Goal: Navigation & Orientation: Find specific page/section

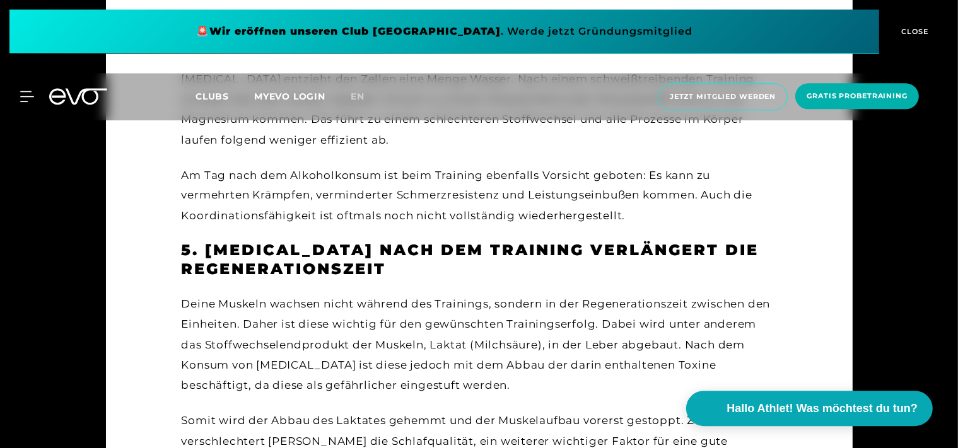
scroll to position [2197, 0]
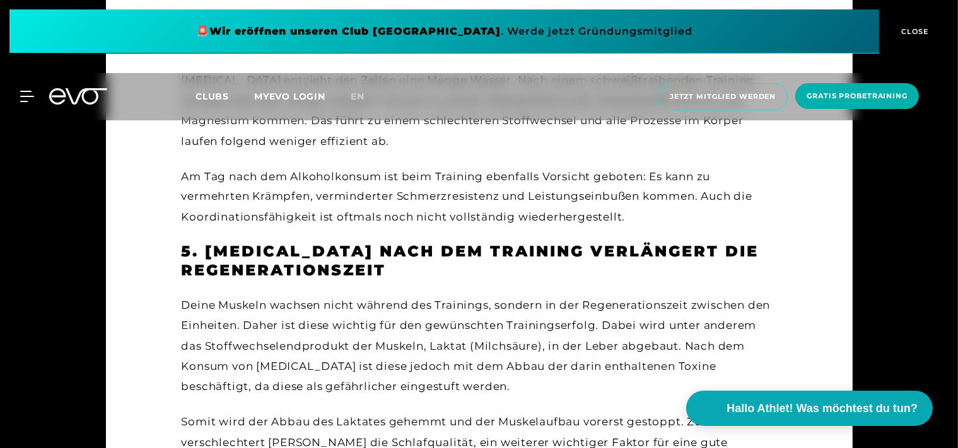
click at [915, 33] on span "CLOSE" at bounding box center [913, 31] width 31 height 11
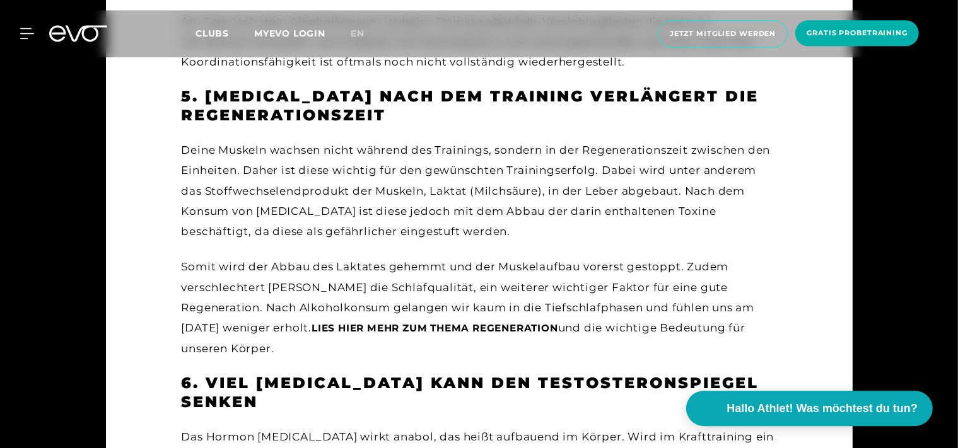
scroll to position [2396, 0]
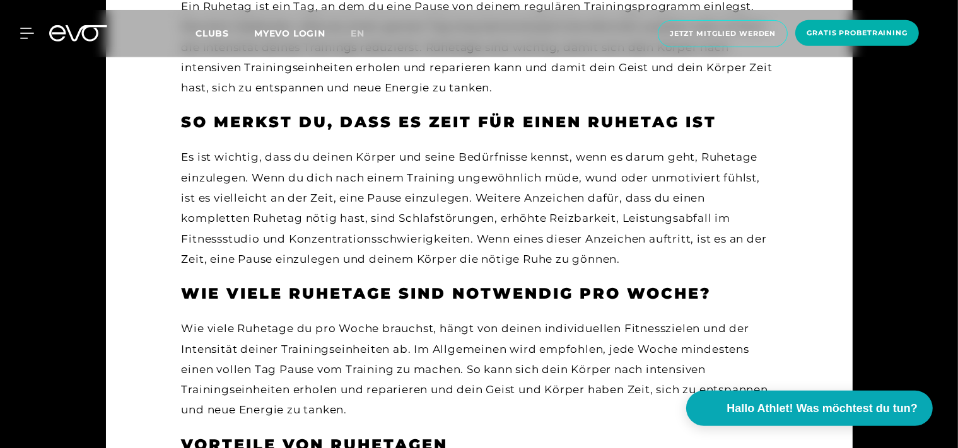
scroll to position [1132, 0]
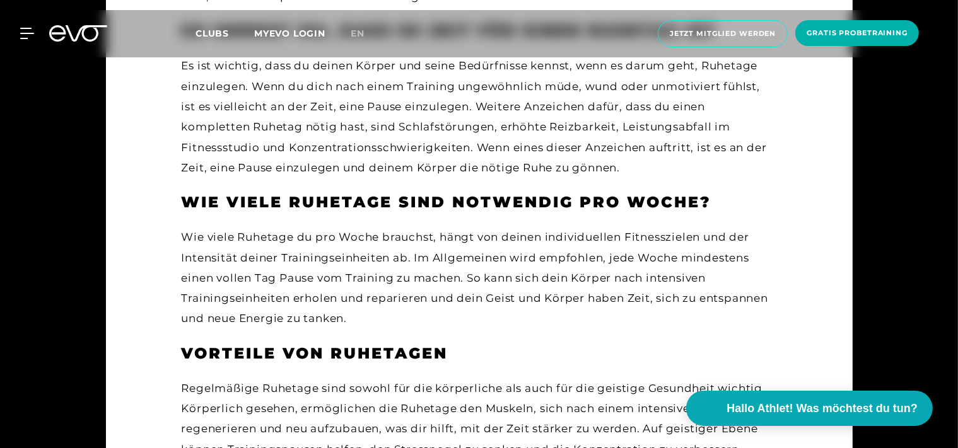
click at [74, 30] on icon at bounding box center [78, 33] width 58 height 16
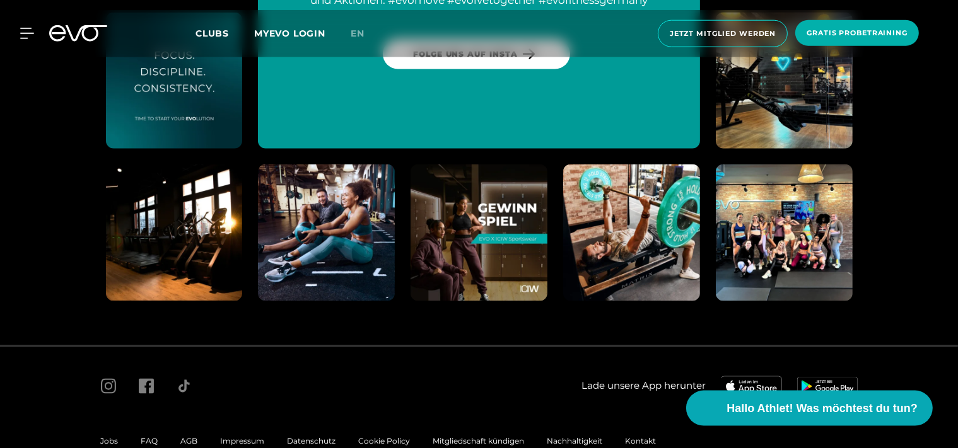
scroll to position [6930, 0]
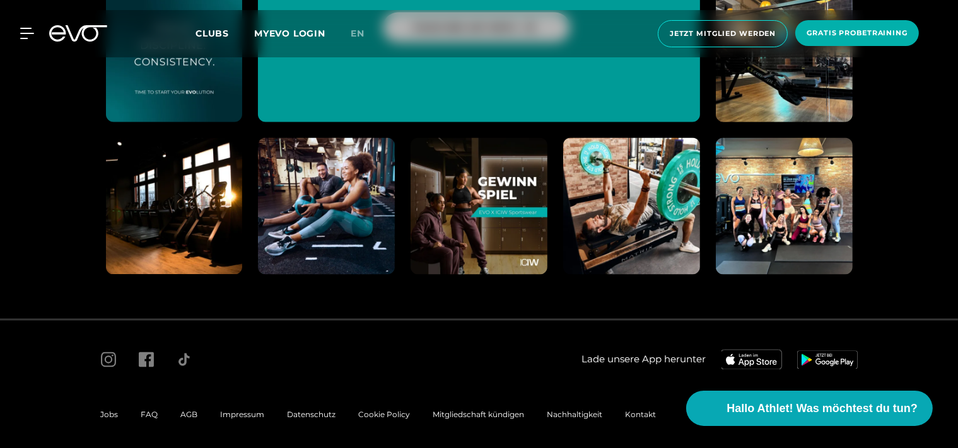
click at [241, 412] on span "Impressum" at bounding box center [243, 414] width 44 height 9
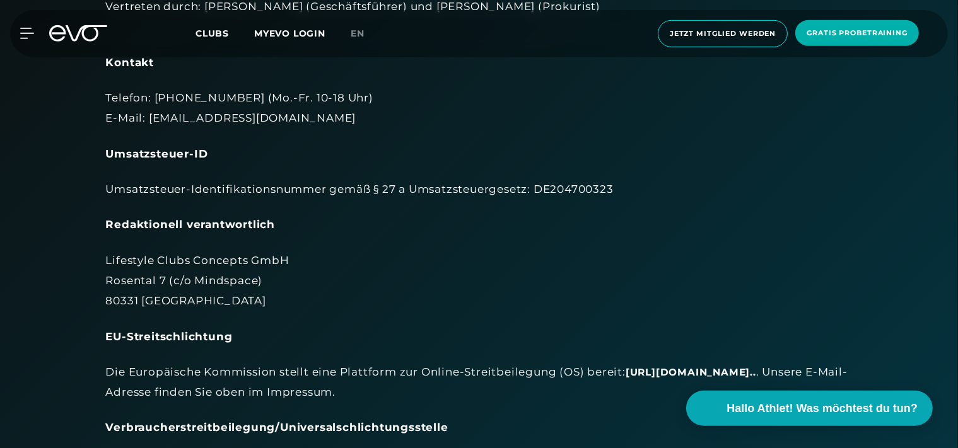
scroll to position [266, 0]
